Goal: Transaction & Acquisition: Purchase product/service

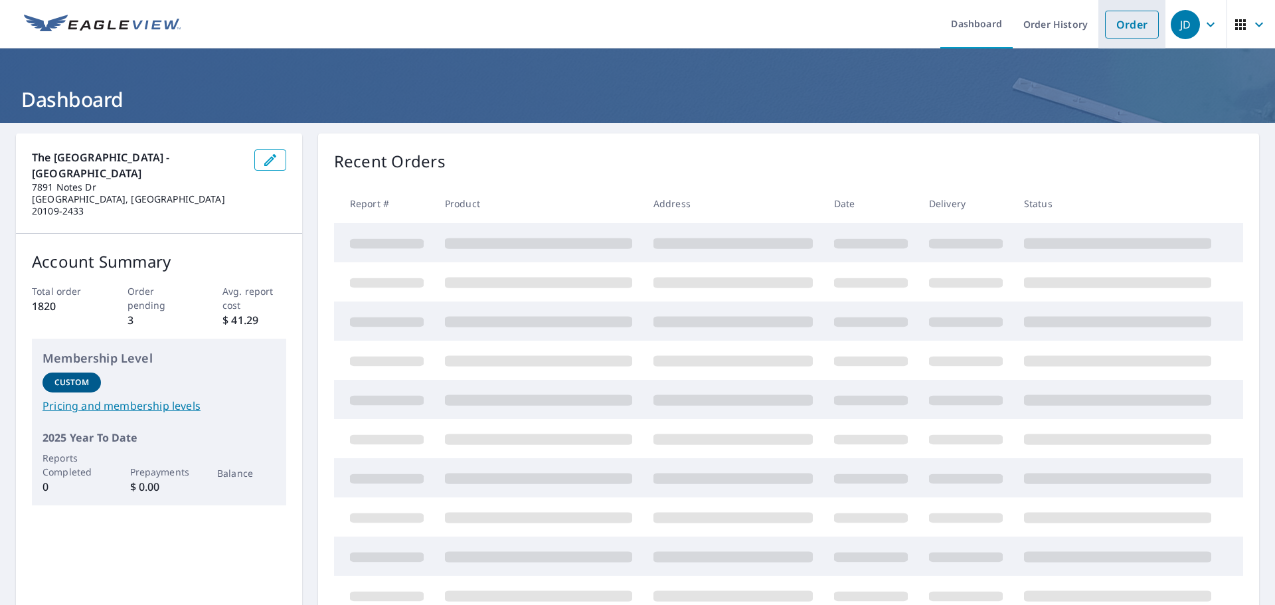
click at [1117, 23] on link "Order" at bounding box center [1132, 25] width 54 height 28
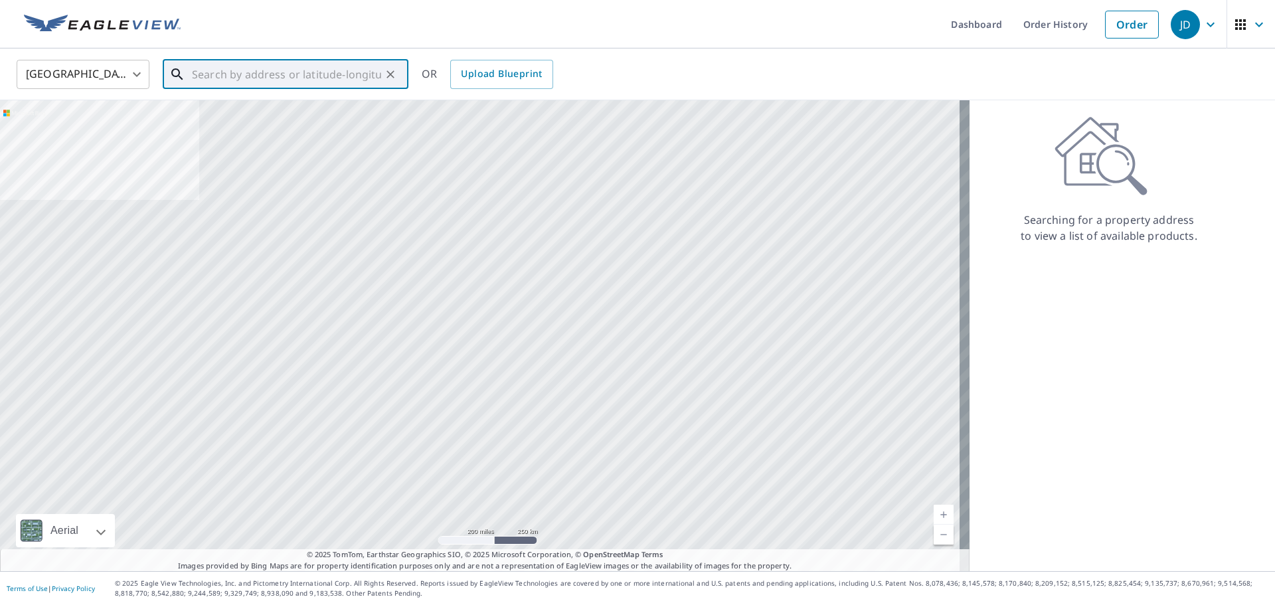
paste input "[STREET_ADDRESS][PERSON_NAME]"
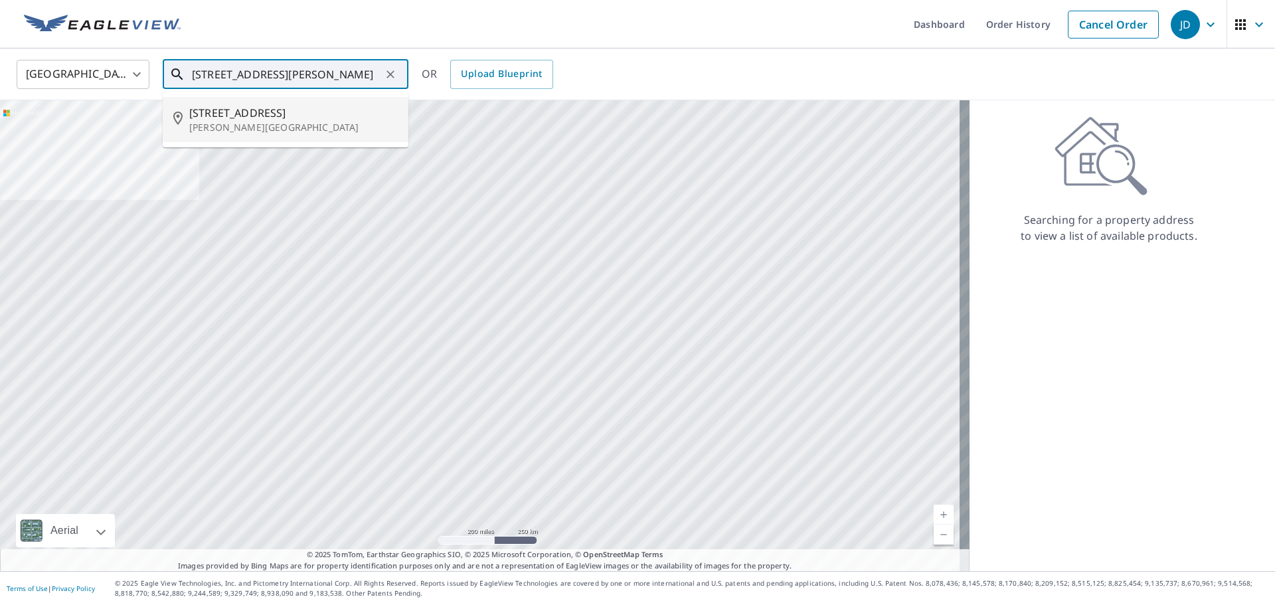
click at [304, 118] on span "[STREET_ADDRESS]" at bounding box center [293, 113] width 208 height 16
type input "[STREET_ADDRESS][PERSON_NAME]"
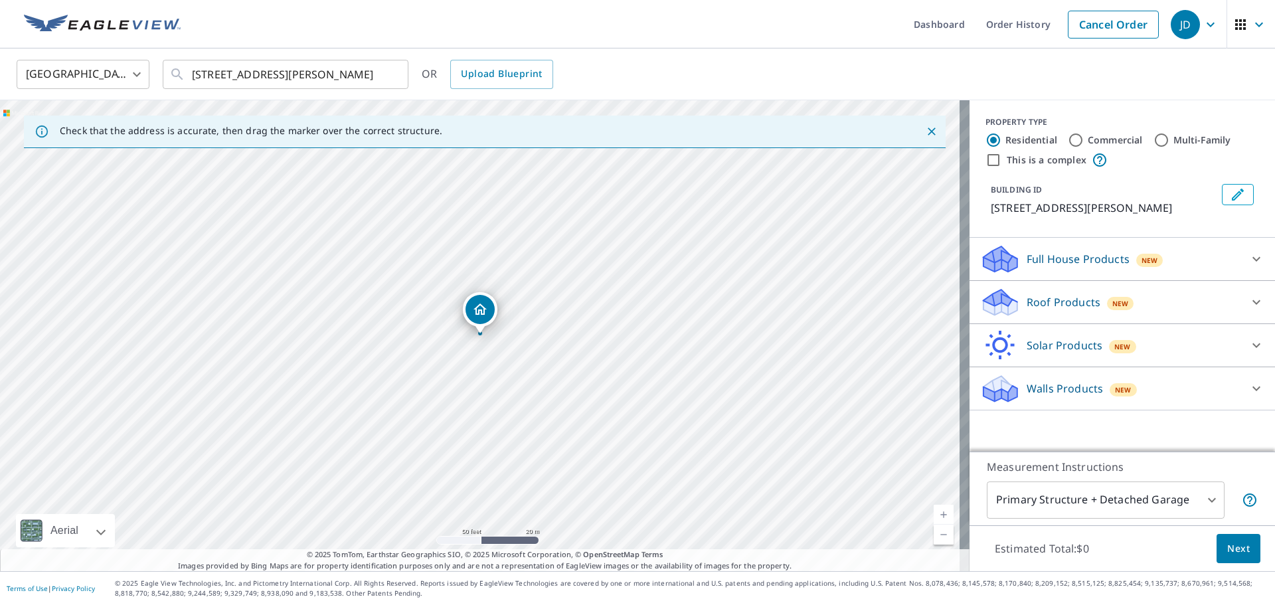
click at [1050, 258] on p "Full House Products" at bounding box center [1077, 259] width 103 height 16
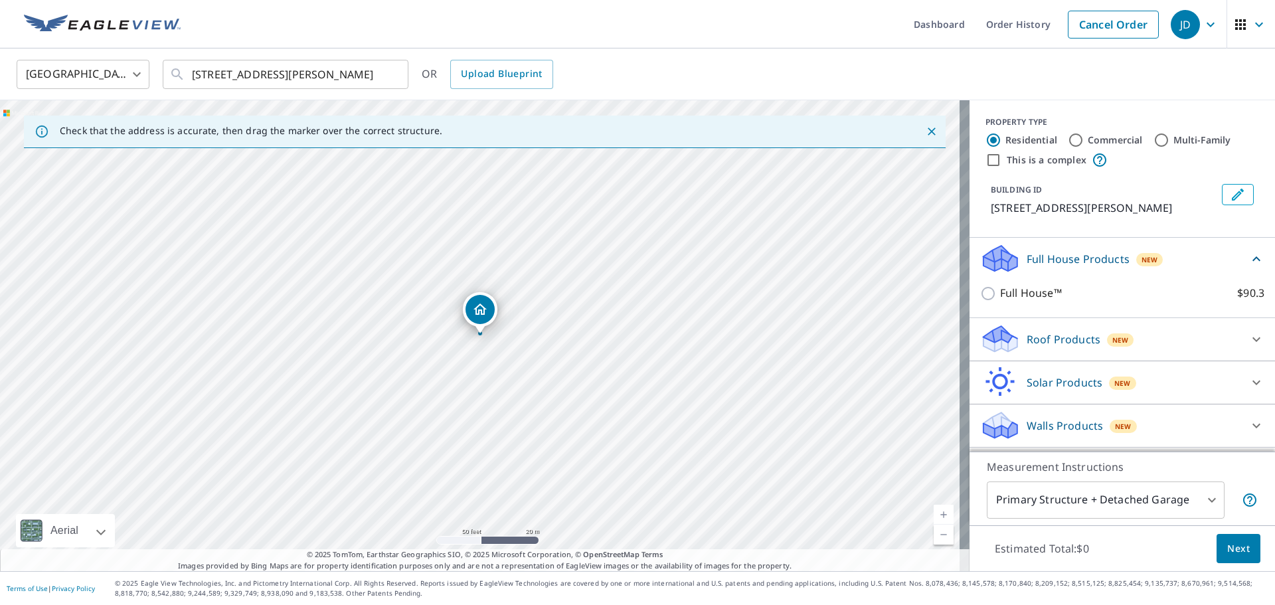
click at [1053, 326] on div "Roof Products New" at bounding box center [1110, 338] width 260 height 31
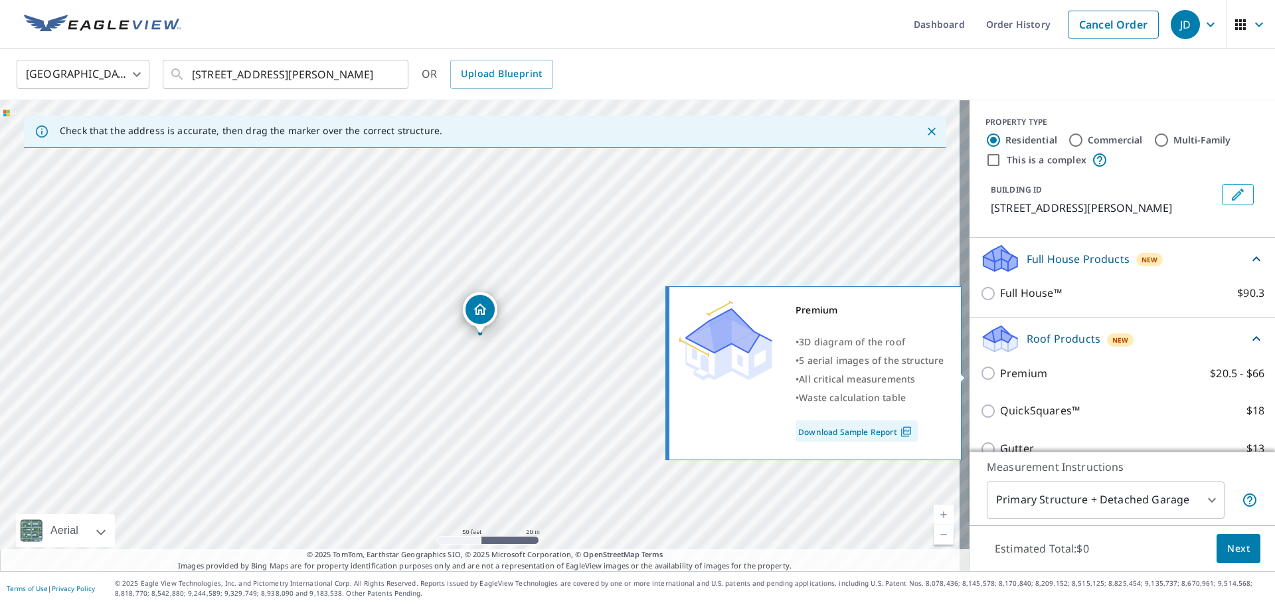
click at [984, 372] on input "Premium $20.5 - $66" at bounding box center [990, 373] width 20 height 16
checkbox input "true"
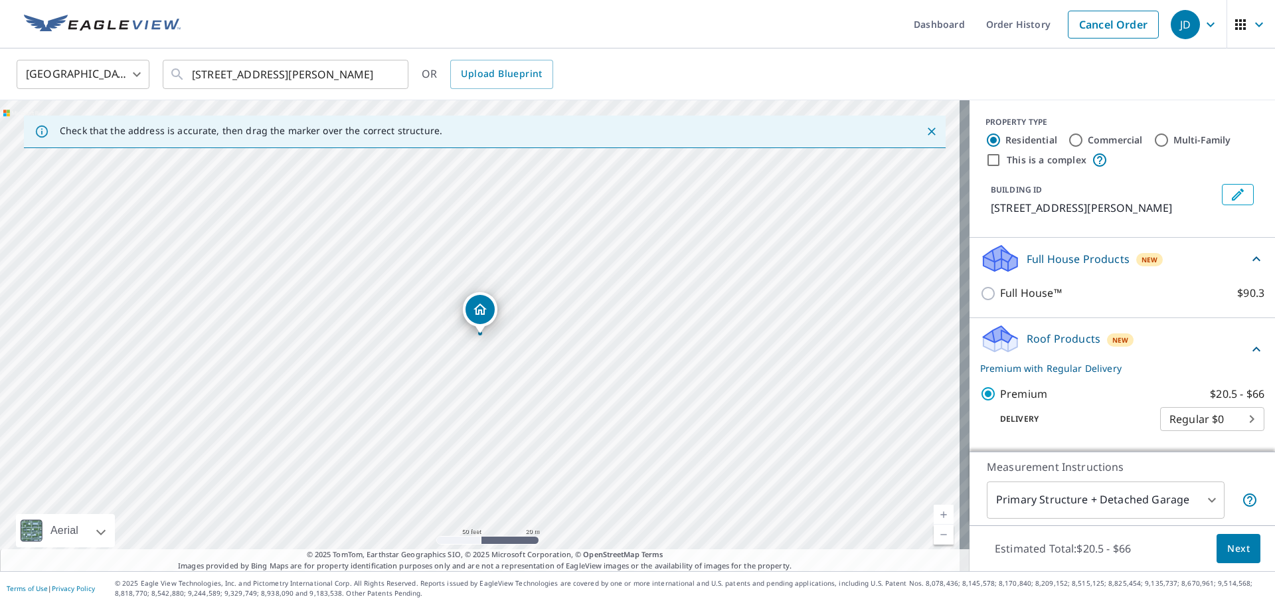
click at [1227, 545] on span "Next" at bounding box center [1238, 548] width 23 height 17
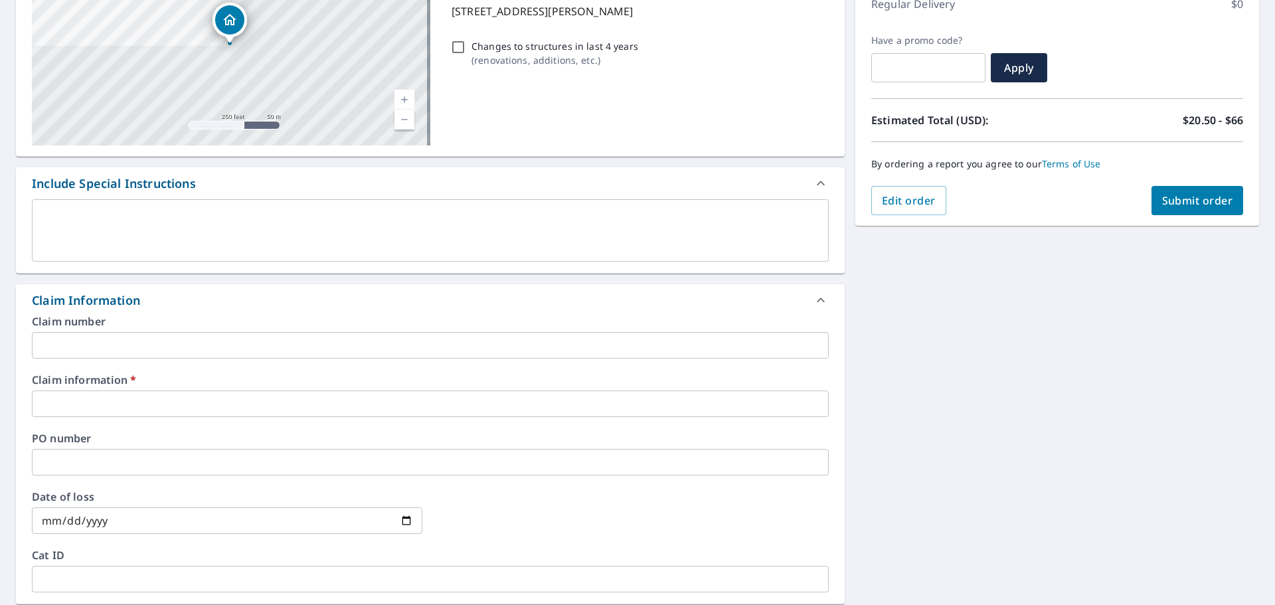
scroll to position [199, 0]
drag, startPoint x: 122, startPoint y: 341, endPoint x: 122, endPoint y: 350, distance: 9.3
click at [122, 341] on input "text" at bounding box center [430, 344] width 797 height 27
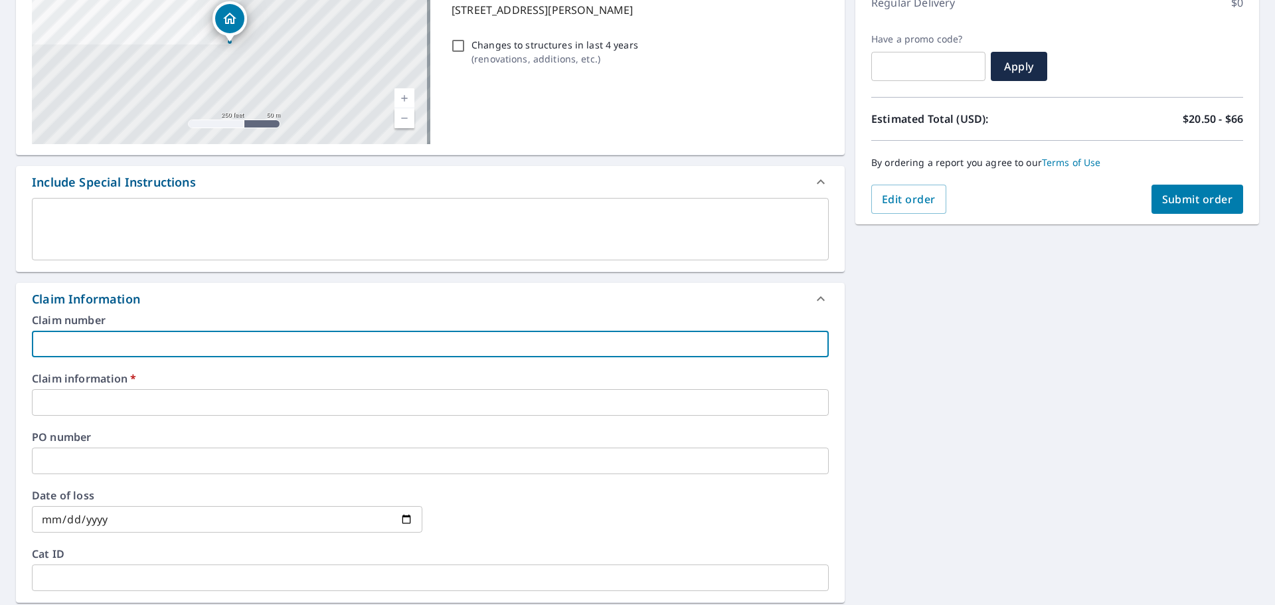
type input "0000"
checkbox input "true"
click at [139, 402] on input "text" at bounding box center [430, 402] width 797 height 27
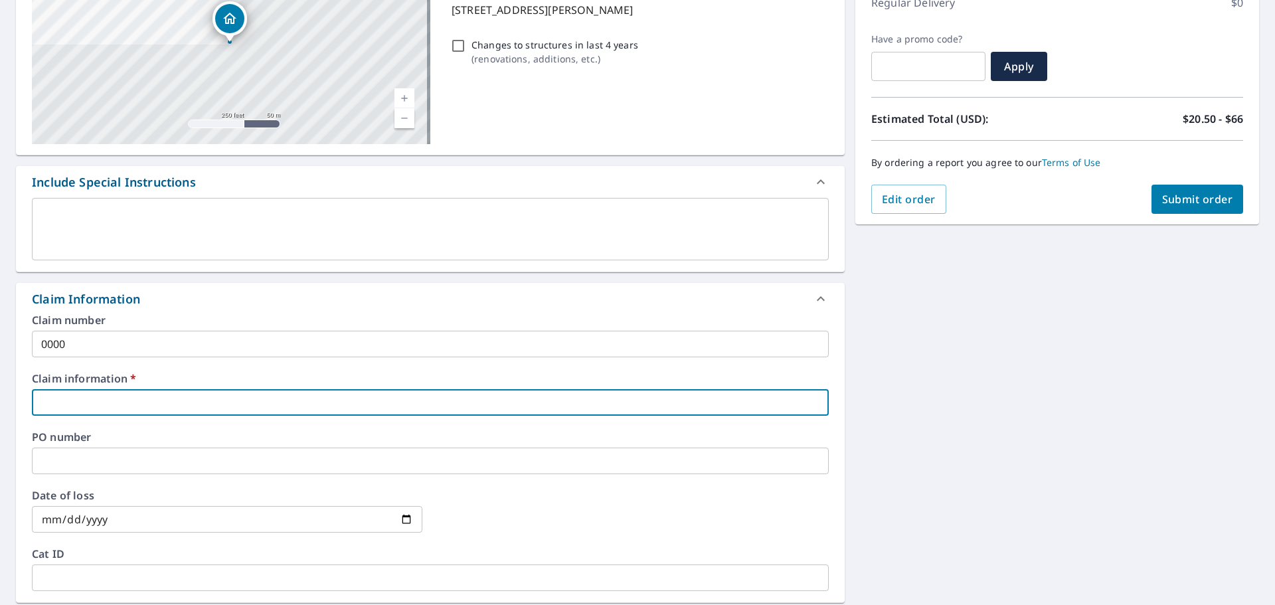
type input "0000"
click at [1174, 202] on span "Submit order" at bounding box center [1197, 199] width 71 height 15
checkbox input "true"
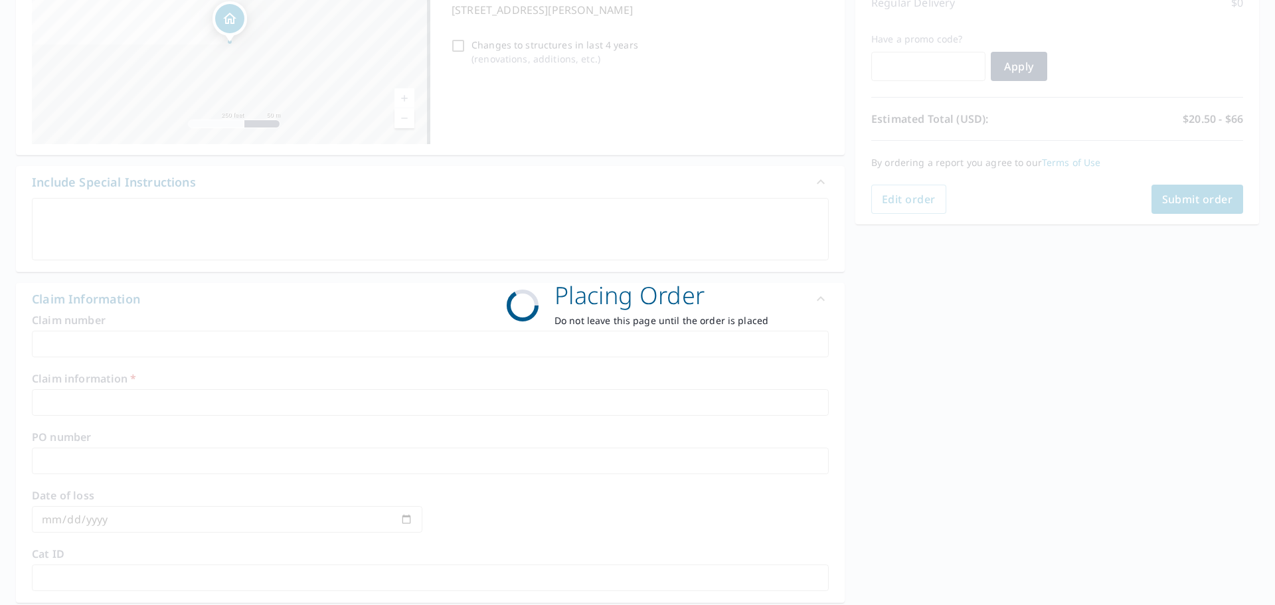
scroll to position [177, 0]
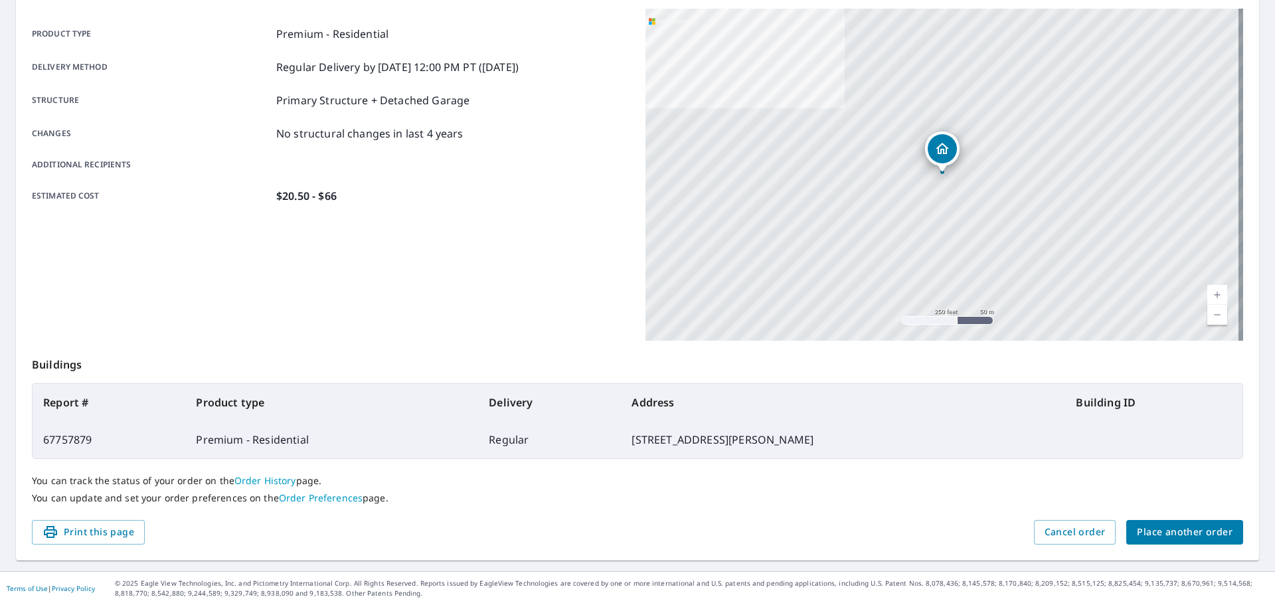
click at [1143, 523] on button "Place another order" at bounding box center [1184, 532] width 117 height 25
